Goal: Task Accomplishment & Management: Manage account settings

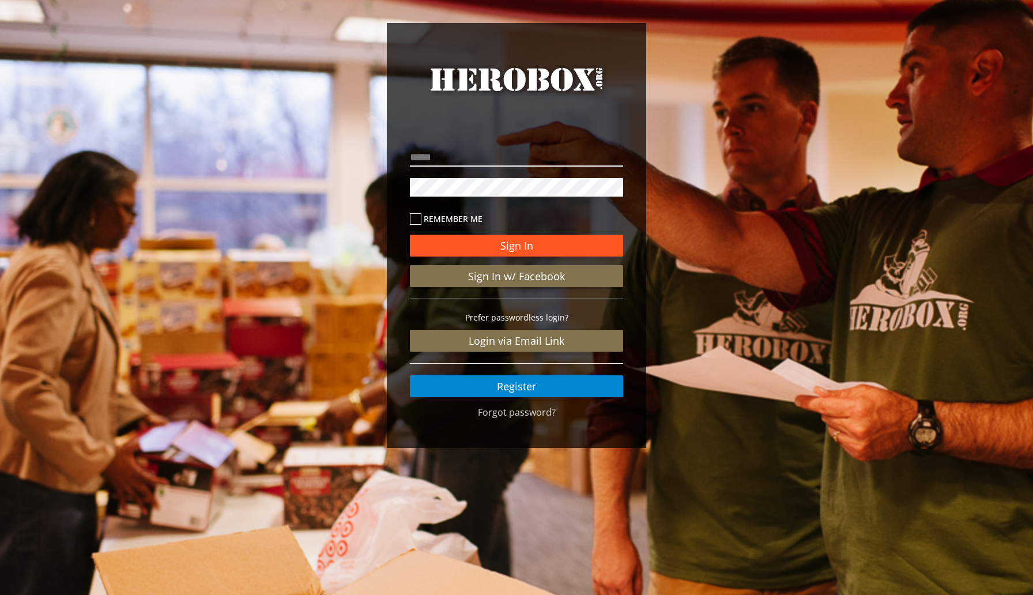
type input "**********"
click at [470, 240] on button "Sign In" at bounding box center [516, 246] width 213 height 22
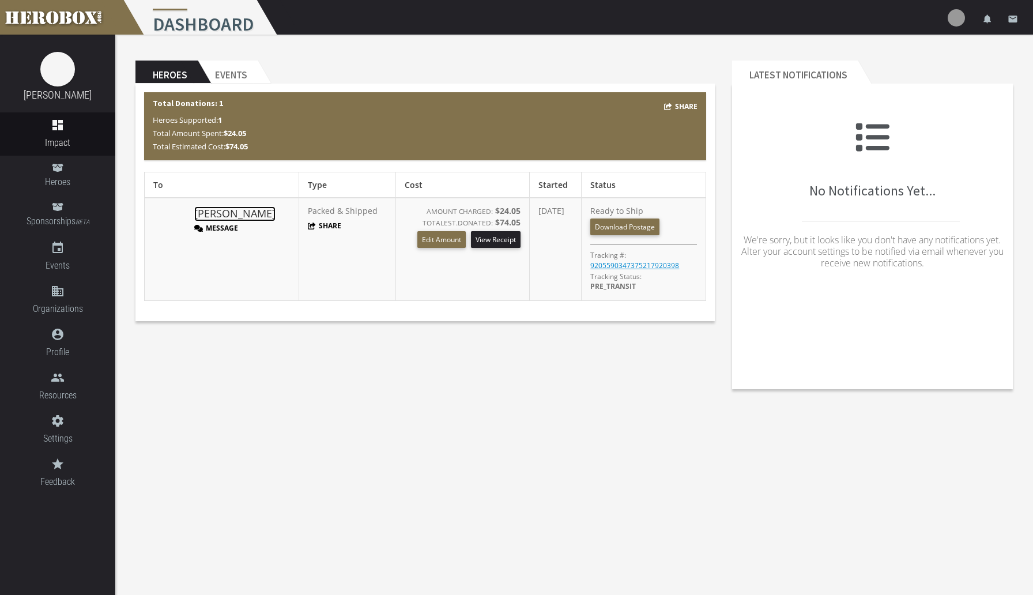
click at [228, 209] on link "[PERSON_NAME]" at bounding box center [234, 213] width 81 height 15
